Goal: Information Seeking & Learning: Check status

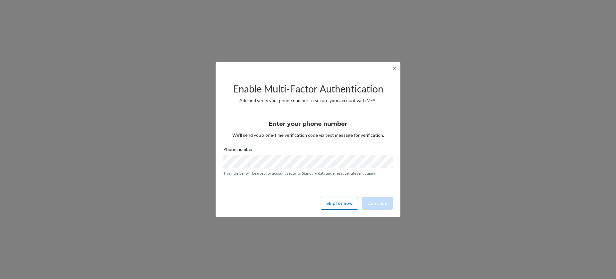
click at [346, 201] on button "Skip for now" at bounding box center [339, 203] width 37 height 13
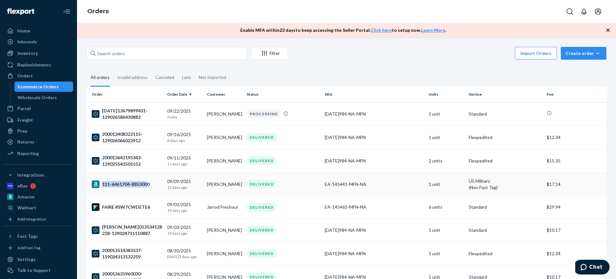
drag, startPoint x: 155, startPoint y: 183, endPoint x: 148, endPoint y: 182, distance: 6.5
click at [148, 182] on div "111-6461704-8853000" at bounding box center [127, 184] width 70 height 8
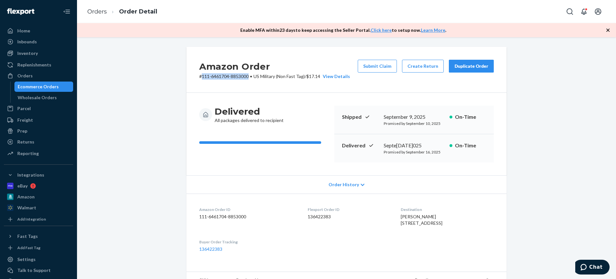
drag, startPoint x: 246, startPoint y: 76, endPoint x: 199, endPoint y: 74, distance: 46.5
click at [199, 74] on p "# 111-6461704-8853000 • US Military (Non Fast Tag) / $17.14 View Details" at bounding box center [274, 76] width 151 height 6
copy p "111-6461704-8853000"
click at [93, 12] on link "Orders" at bounding box center [97, 11] width 20 height 7
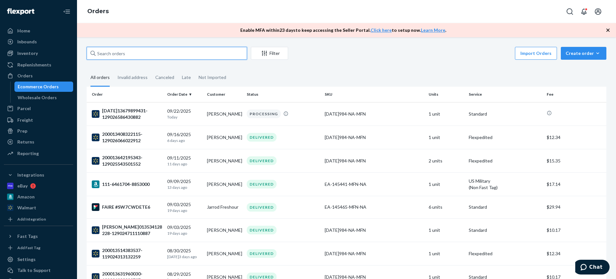
click at [198, 53] on input "text" at bounding box center [167, 53] width 160 height 13
paste input "402-6944931-3662741"
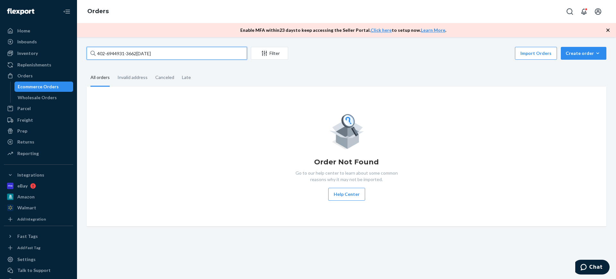
click at [223, 52] on input "402-6944931-3662741" at bounding box center [167, 53] width 160 height 13
paste input "POI Sweden#"
type input "POI Sweden# 402-6944931-3662741"
click at [305, 67] on div "POI Sweden# 402-6944931-3662741 Filter Import Orders Create order Ecommerce ord…" at bounding box center [346, 136] width 529 height 179
click at [204, 55] on input "POI Sweden# 402-6944931-3662741" at bounding box center [167, 53] width 160 height 13
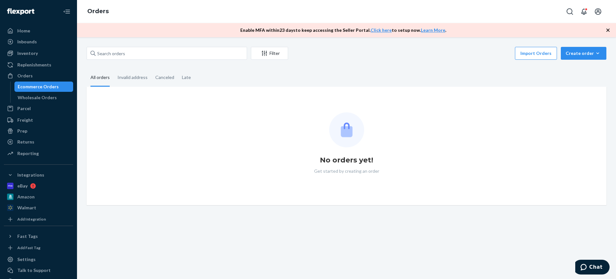
click at [320, 63] on div "Filter Import Orders Create order Ecommerce order Removal order All orders Inva…" at bounding box center [346, 126] width 529 height 158
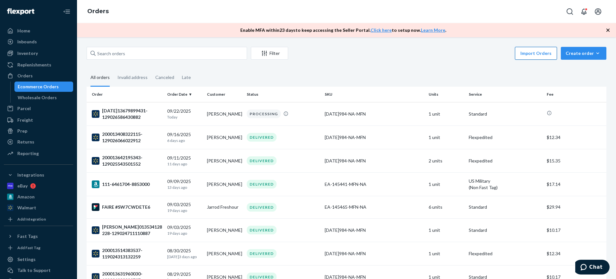
click at [528, 56] on button "Import Orders" at bounding box center [536, 53] width 42 height 13
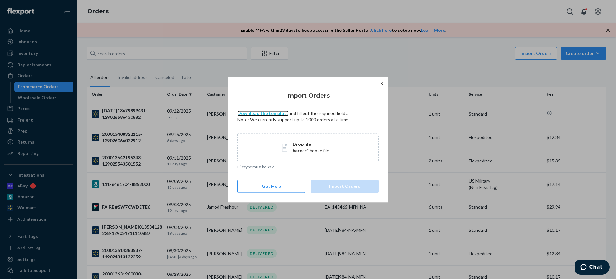
click at [271, 111] on link "Download the template" at bounding box center [262, 112] width 51 height 5
click at [320, 92] on h4 "Import Orders" at bounding box center [307, 95] width 141 height 8
click at [381, 84] on icon "Close" at bounding box center [381, 83] width 3 height 3
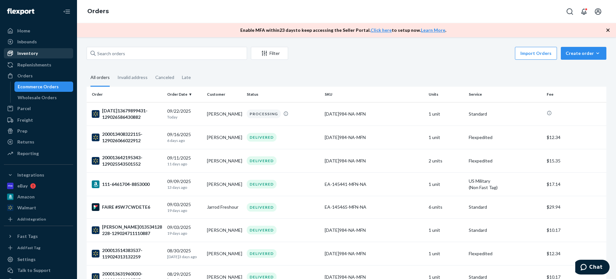
click at [38, 50] on div "Inventory" at bounding box center [38, 53] width 68 height 9
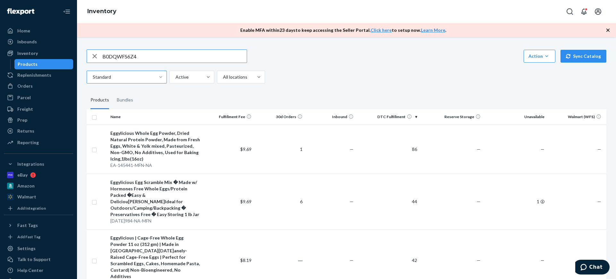
type input "B0DQWFS6Z4"
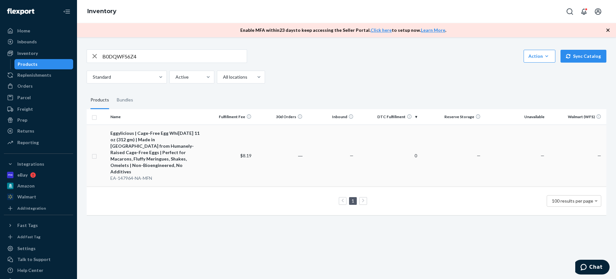
click at [167, 154] on div "Eggylicious | Cage-Free Egg White Powder 11 oz (312 gm) | Made in [GEOGRAPHIC_D…" at bounding box center [155, 152] width 90 height 45
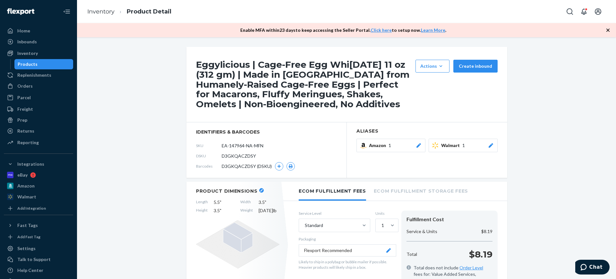
click at [232, 156] on span "D3GKQACZDSY" at bounding box center [239, 156] width 34 height 6
click at [232, 135] on span "identifiers & barcodes" at bounding box center [266, 132] width 141 height 6
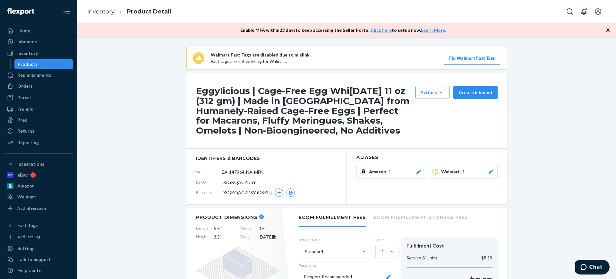
click at [231, 181] on span "D3GKQACZDSY" at bounding box center [239, 182] width 34 height 6
copy span "D3GKQACZDSY"
click at [99, 10] on link "Inventory" at bounding box center [100, 11] width 27 height 7
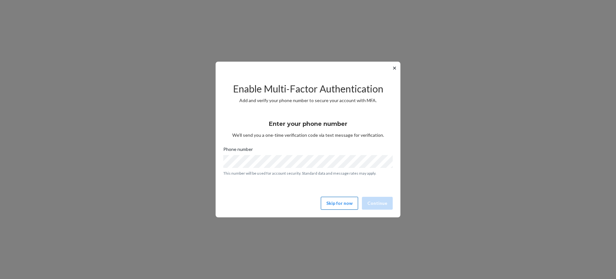
click at [344, 201] on button "Skip for now" at bounding box center [339, 203] width 37 height 13
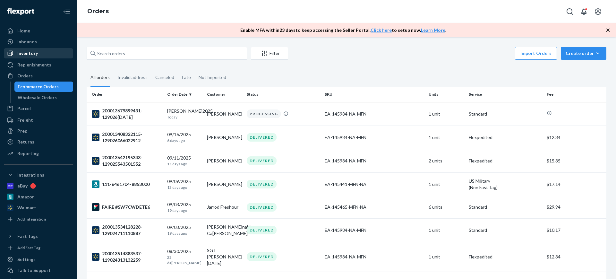
click at [41, 52] on div "Inventory" at bounding box center [38, 53] width 68 height 9
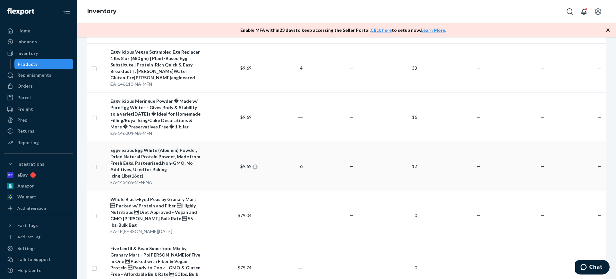
scroll to position [507, 0]
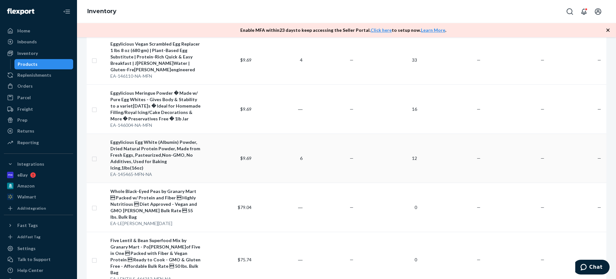
click at [172, 139] on div "Eggylicious Egg White (Albumin) Powder, Dried Natural Protein Powder, Made from…" at bounding box center [155, 155] width 90 height 32
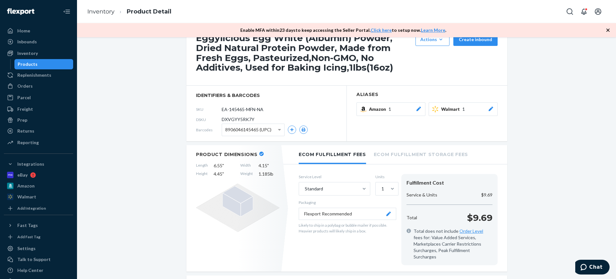
scroll to position [30, 0]
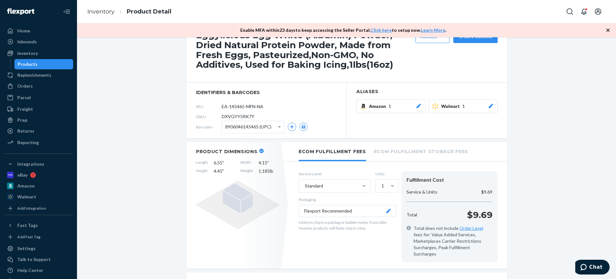
click at [238, 125] on span "8906046145465 (UPC)" at bounding box center [248, 126] width 46 height 11
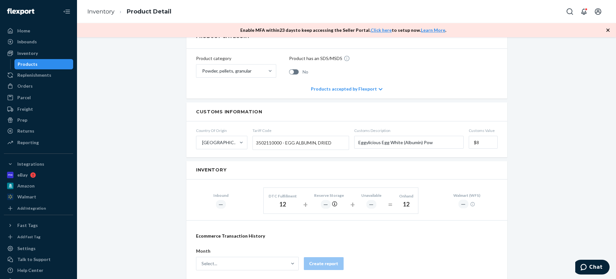
scroll to position [313, 0]
